Goal: Task Accomplishment & Management: Manage account settings

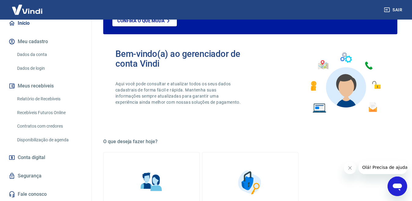
click at [39, 156] on span "Conta digital" at bounding box center [32, 157] width 28 height 9
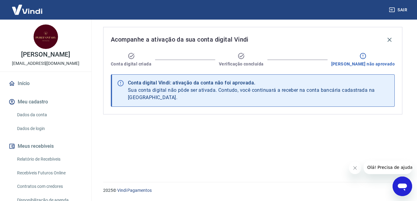
click at [44, 82] on link "Início" at bounding box center [45, 83] width 77 height 13
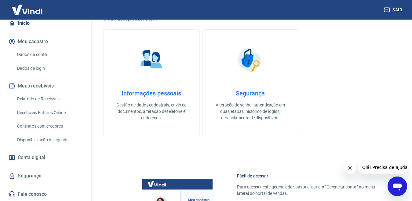
scroll to position [214, 0]
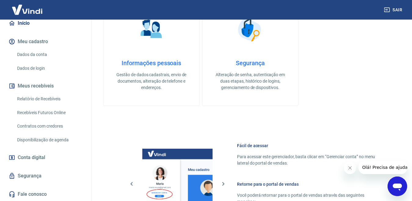
click at [156, 78] on p "Gestão de dados cadastrais, envio de documentos, alteração de telefone e endere…" at bounding box center [151, 81] width 76 height 19
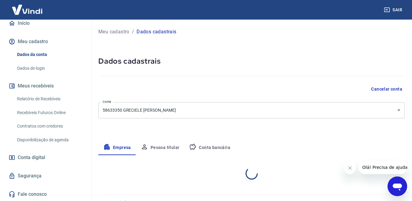
select select "BA"
select select "business"
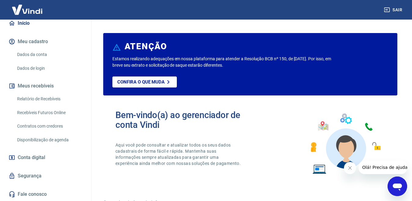
scroll to position [214, 0]
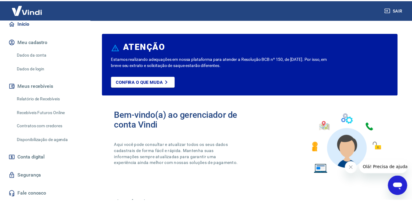
scroll to position [61, 0]
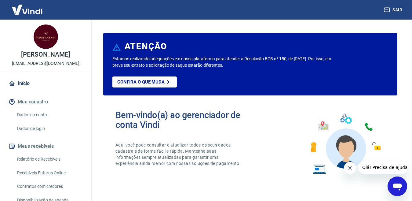
click at [155, 78] on link "Confira o que muda" at bounding box center [144, 81] width 64 height 11
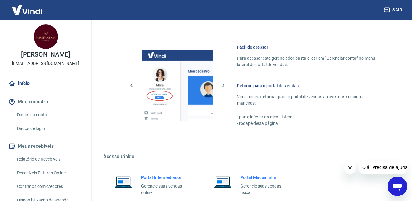
scroll to position [364, 0]
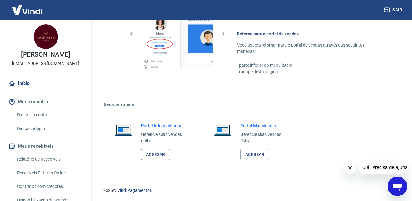
click at [160, 154] on link "Acessar" at bounding box center [155, 154] width 29 height 11
